Goal: Check status: Check status

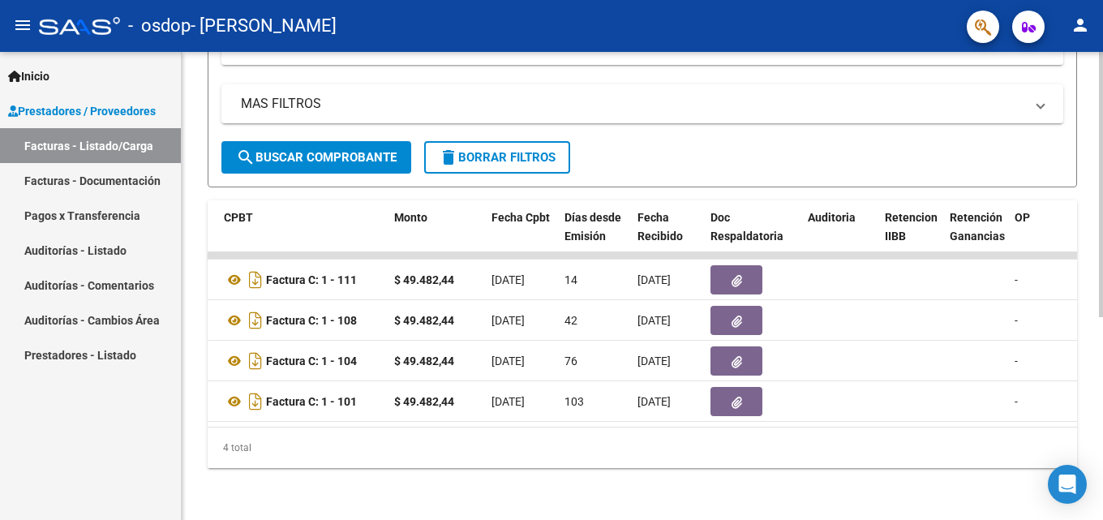
scroll to position [0, 564]
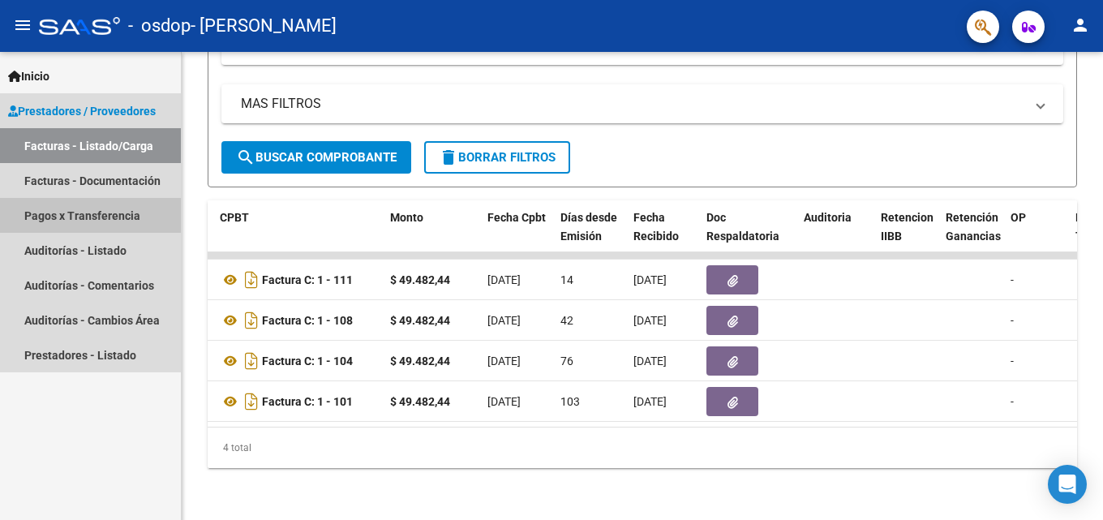
click at [52, 208] on link "Pagos x Transferencia" at bounding box center [90, 215] width 181 height 35
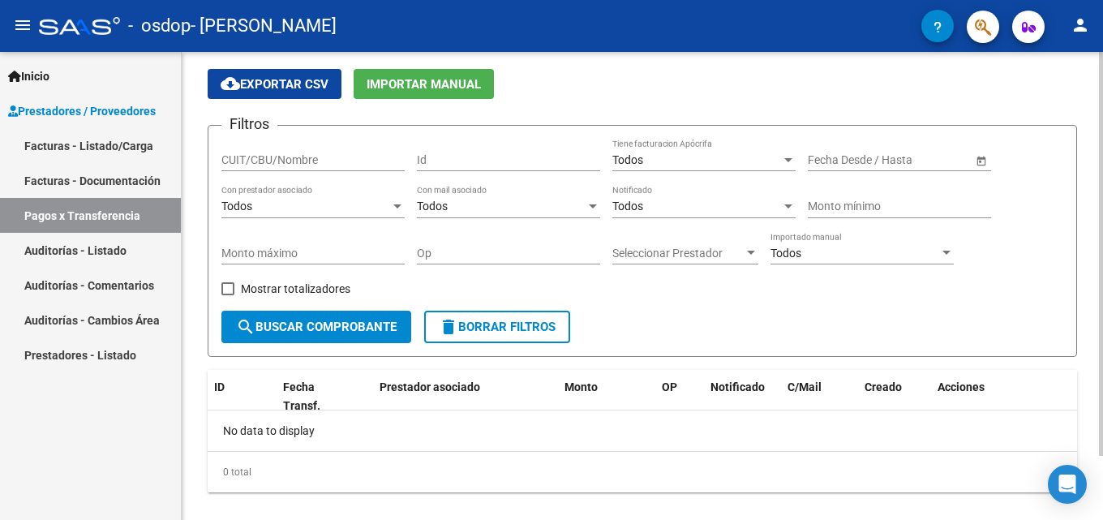
scroll to position [75, 0]
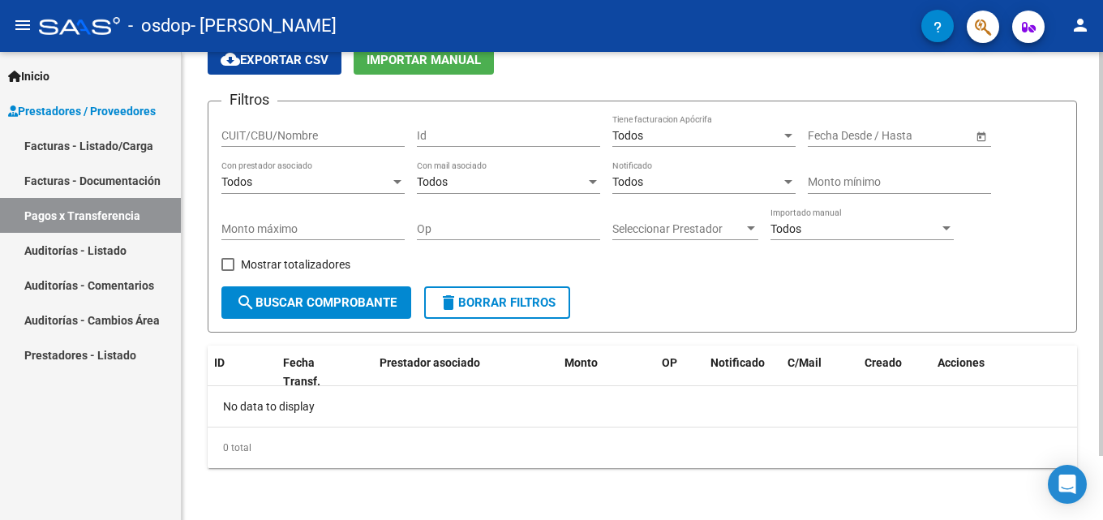
click at [345, 293] on button "search Buscar Comprobante" at bounding box center [316, 302] width 190 height 32
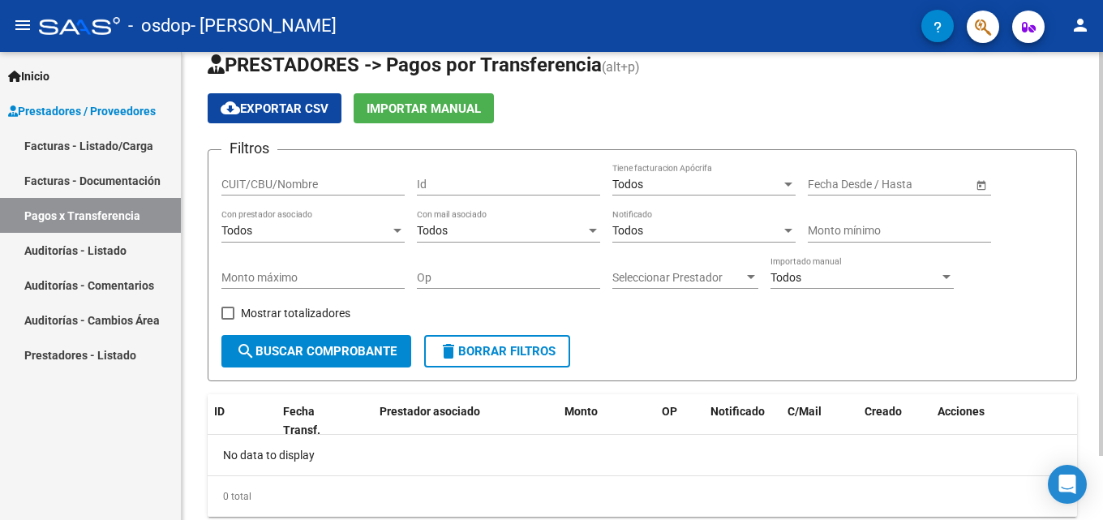
scroll to position [0, 0]
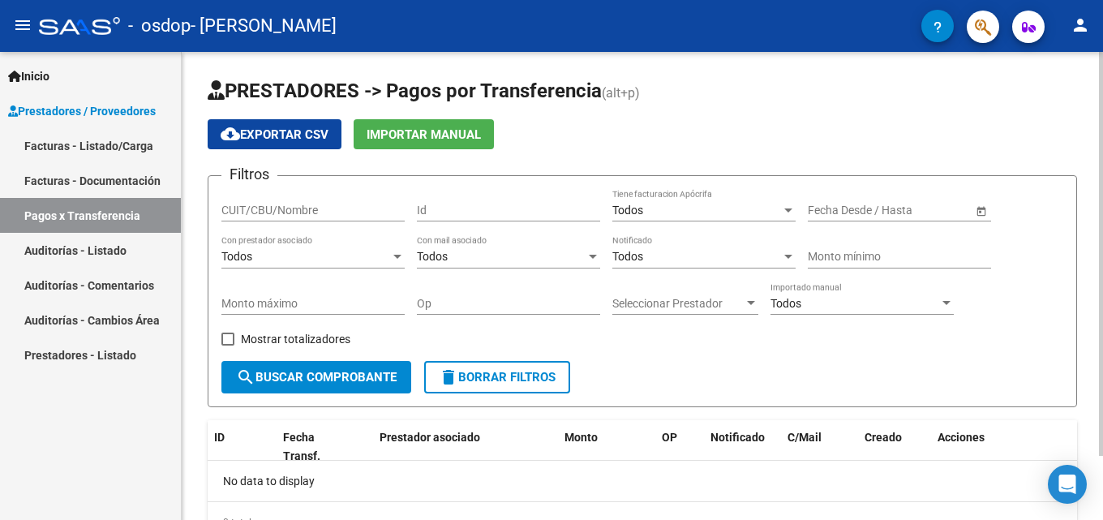
click at [330, 214] on input "CUIT/CBU/Nombre" at bounding box center [312, 211] width 183 height 14
click at [473, 221] on div "Id" at bounding box center [508, 205] width 183 height 32
click at [690, 234] on div "Todos Tiene facturacion Apócrifa" at bounding box center [703, 212] width 183 height 46
click at [350, 376] on span "search Buscar Comprobante" at bounding box center [316, 377] width 161 height 15
click at [290, 214] on input "CUIT/CBU/Nombre" at bounding box center [312, 211] width 183 height 14
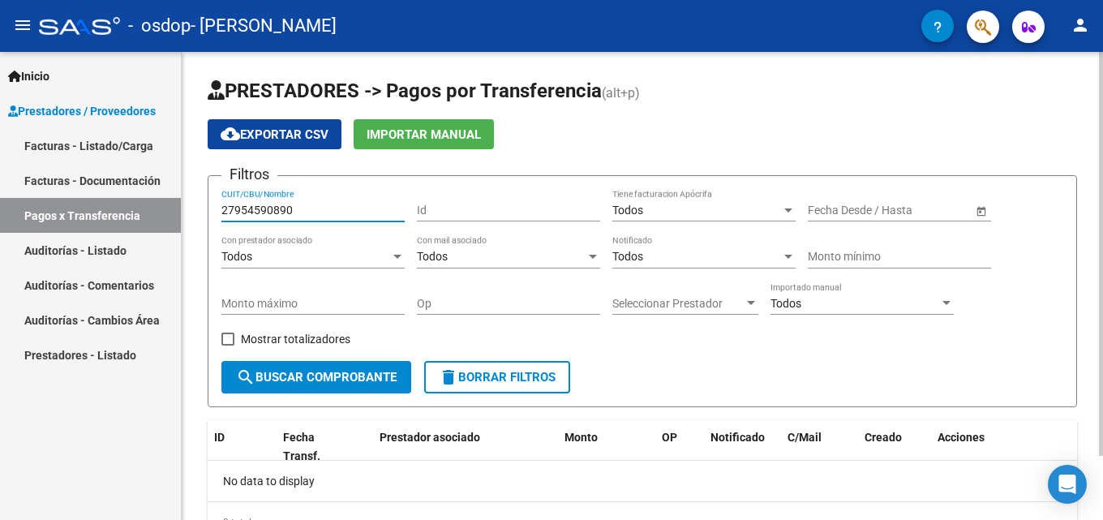
click at [296, 385] on button "search Buscar Comprobante" at bounding box center [316, 377] width 190 height 32
click at [231, 204] on input "27954590890" at bounding box center [312, 211] width 183 height 14
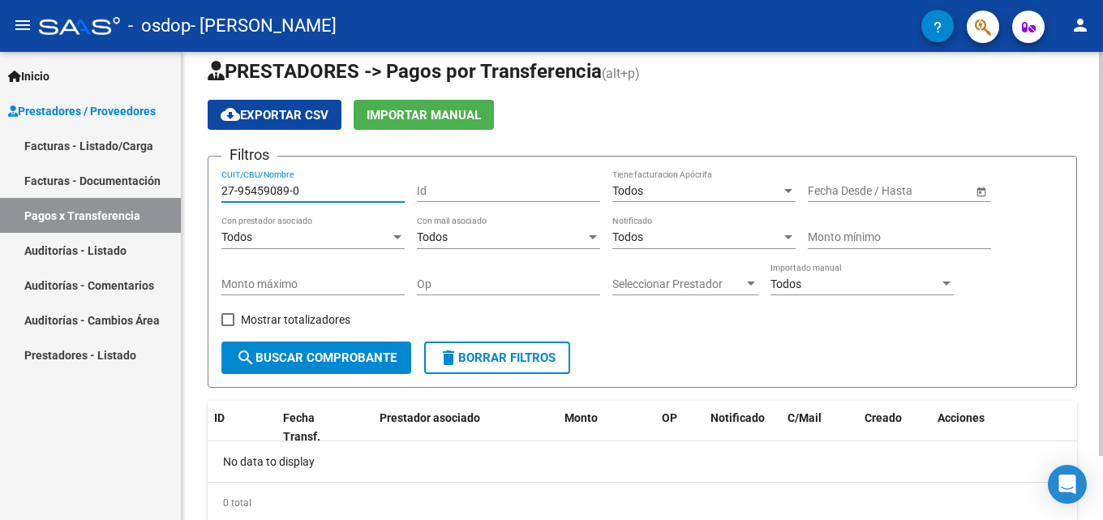
scroll to position [75, 0]
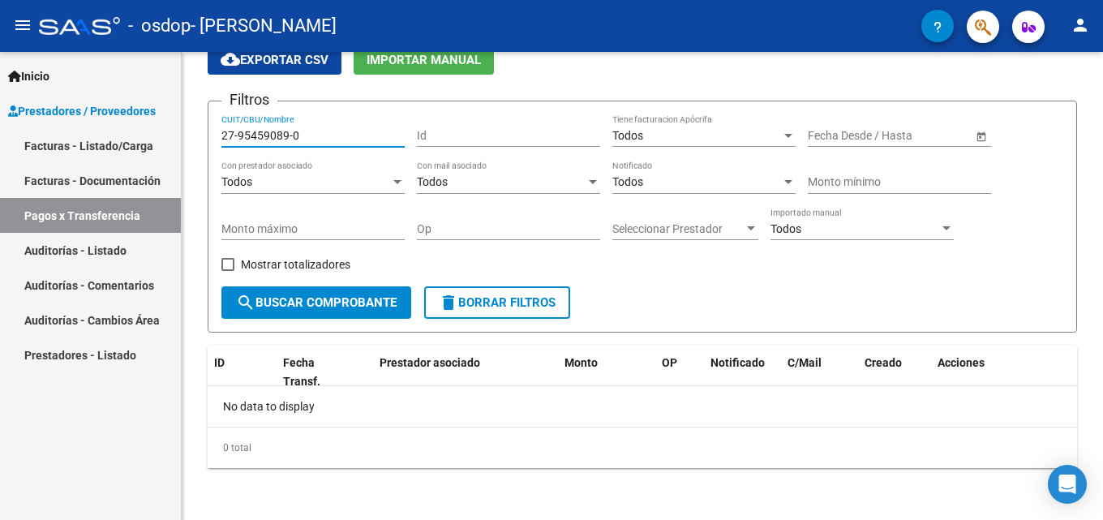
type input "27-95459089-0"
